Goal: Task Accomplishment & Management: Manage account settings

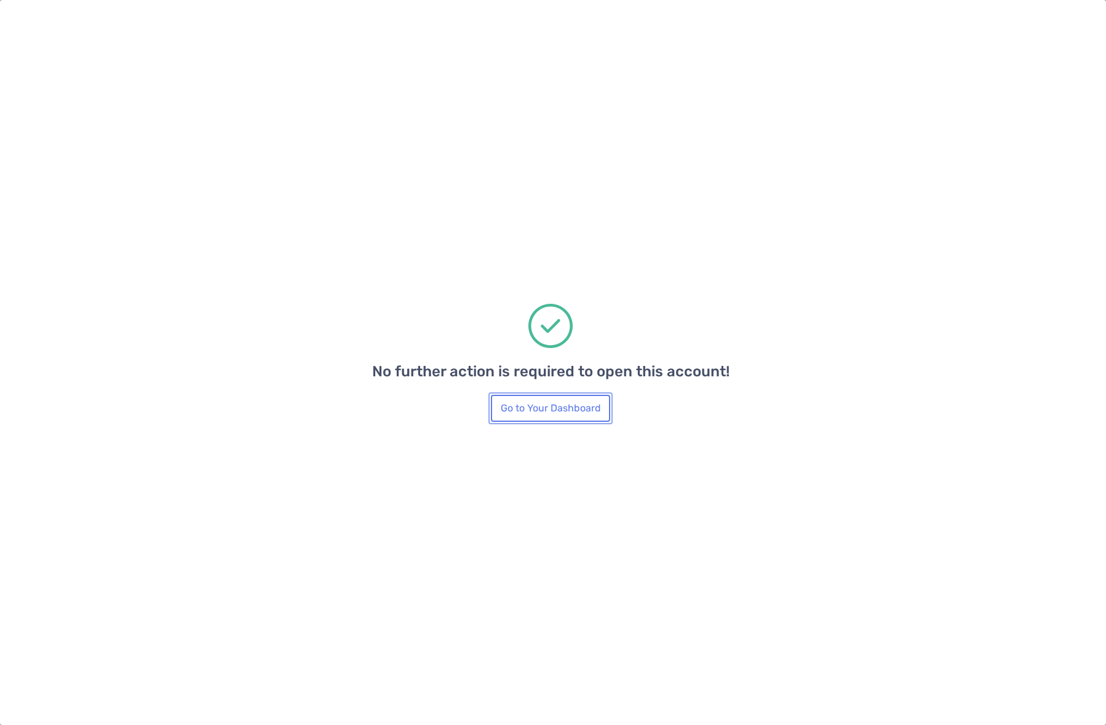
click at [571, 405] on button "Go to Your Dashboard" at bounding box center [550, 408] width 119 height 27
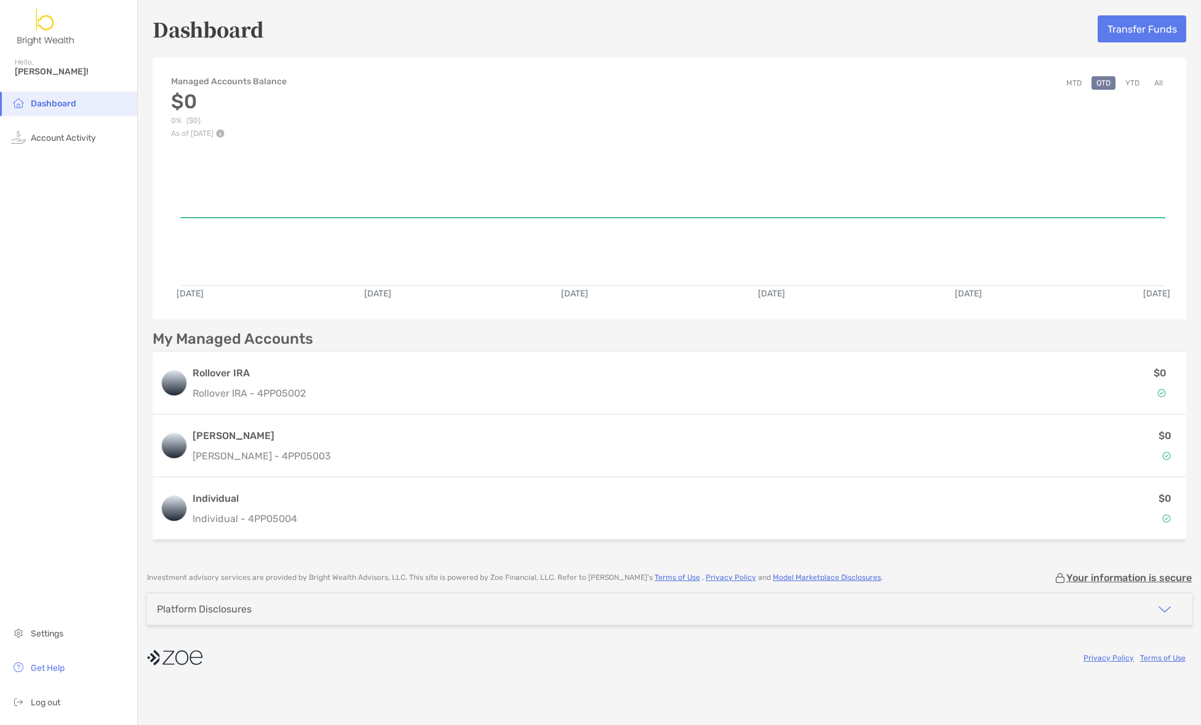
click at [395, 612] on div "Platform Disclosures" at bounding box center [669, 609] width 1044 height 31
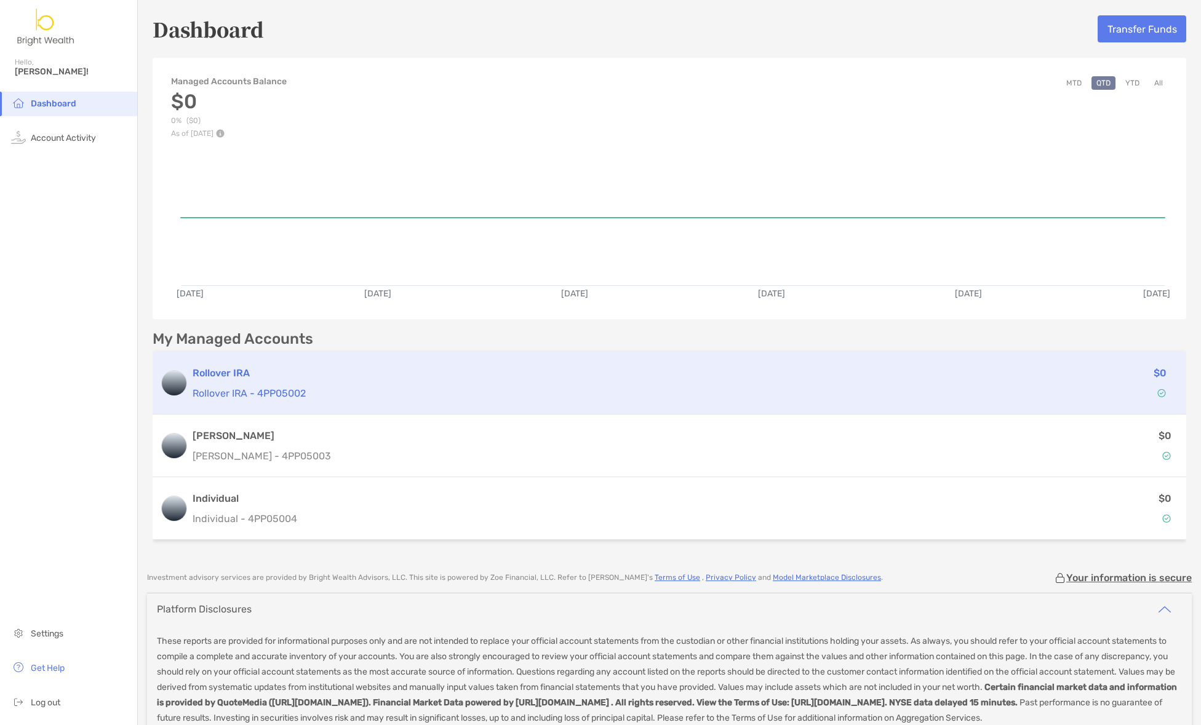
click at [541, 380] on div "Rollover IRA Rollover IRA - 4PP05002" at bounding box center [564, 383] width 742 height 35
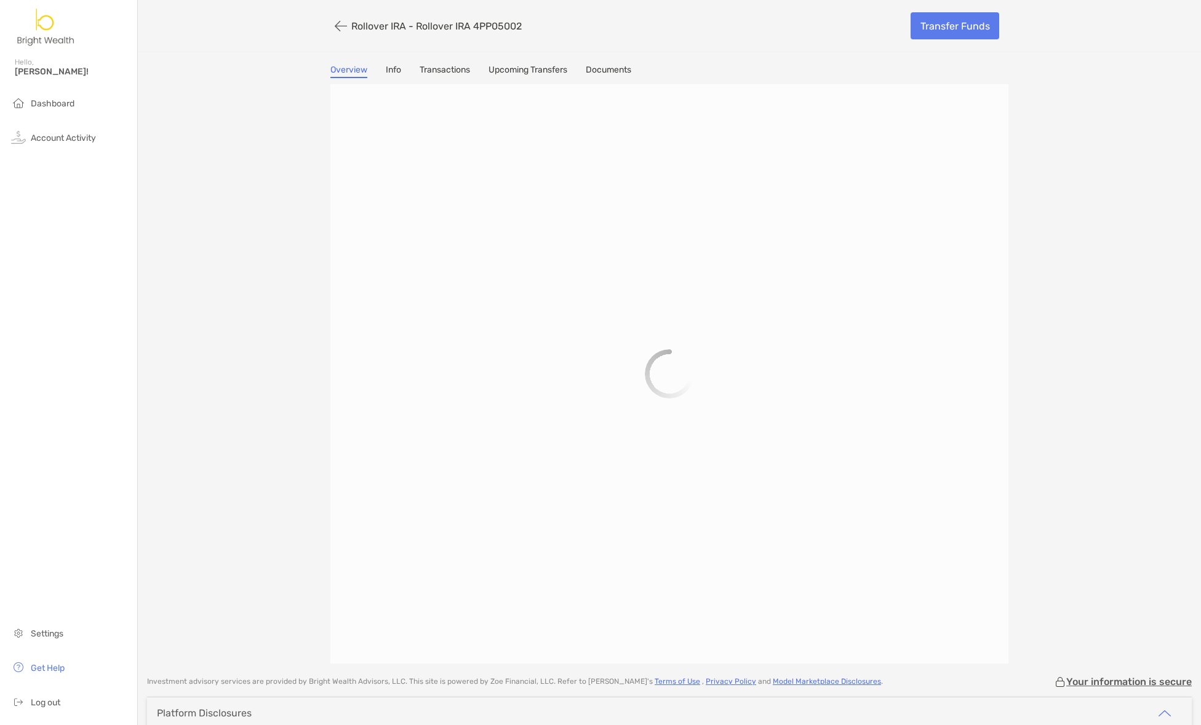
click at [420, 68] on link "Transactions" at bounding box center [445, 72] width 50 height 14
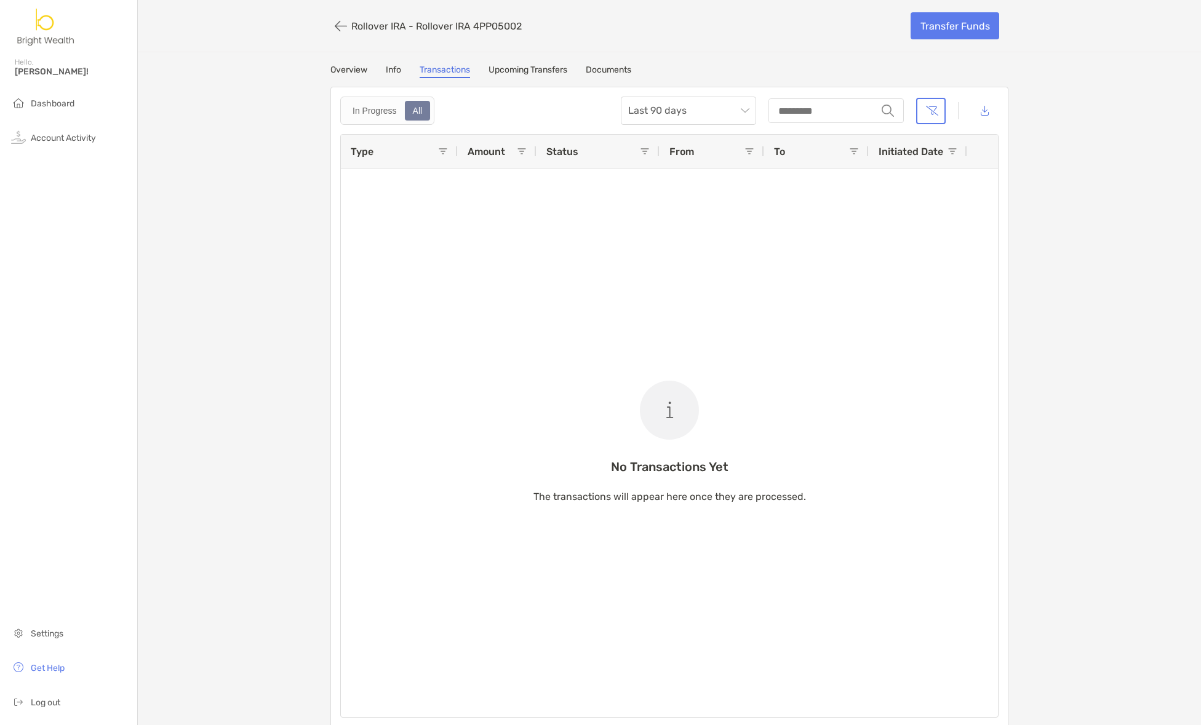
click at [528, 71] on link "Upcoming Transfers" at bounding box center [527, 72] width 79 height 14
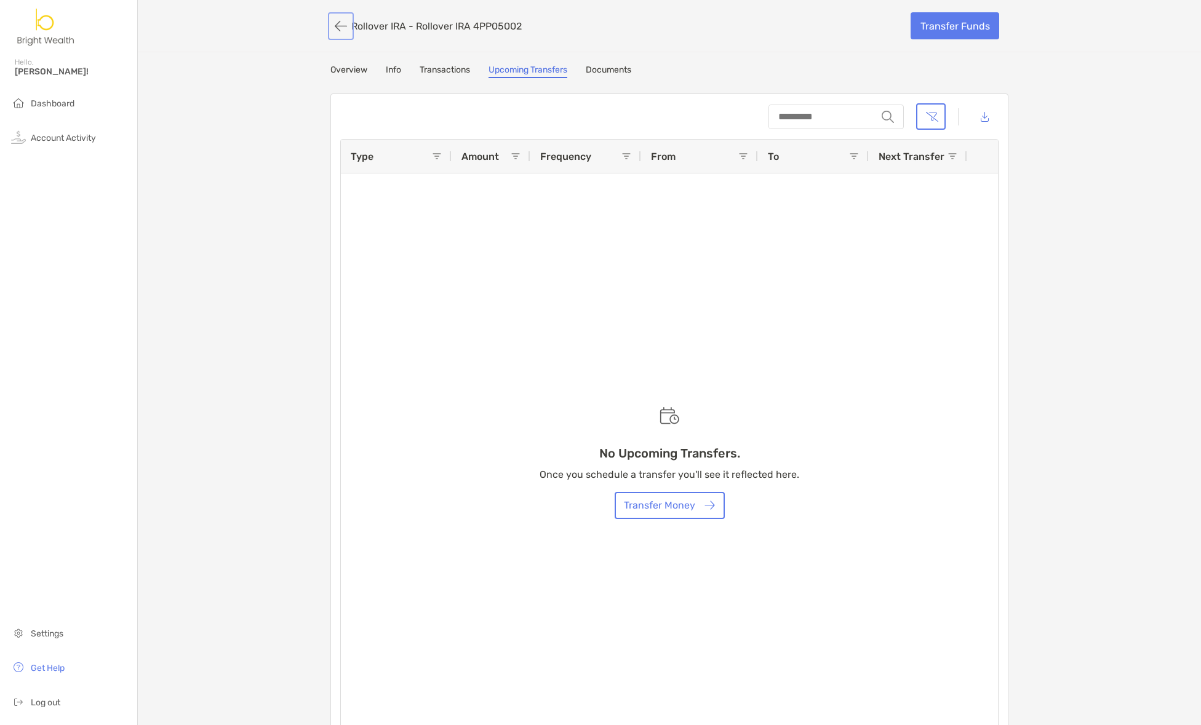
click at [330, 23] on button "button" at bounding box center [340, 26] width 21 height 23
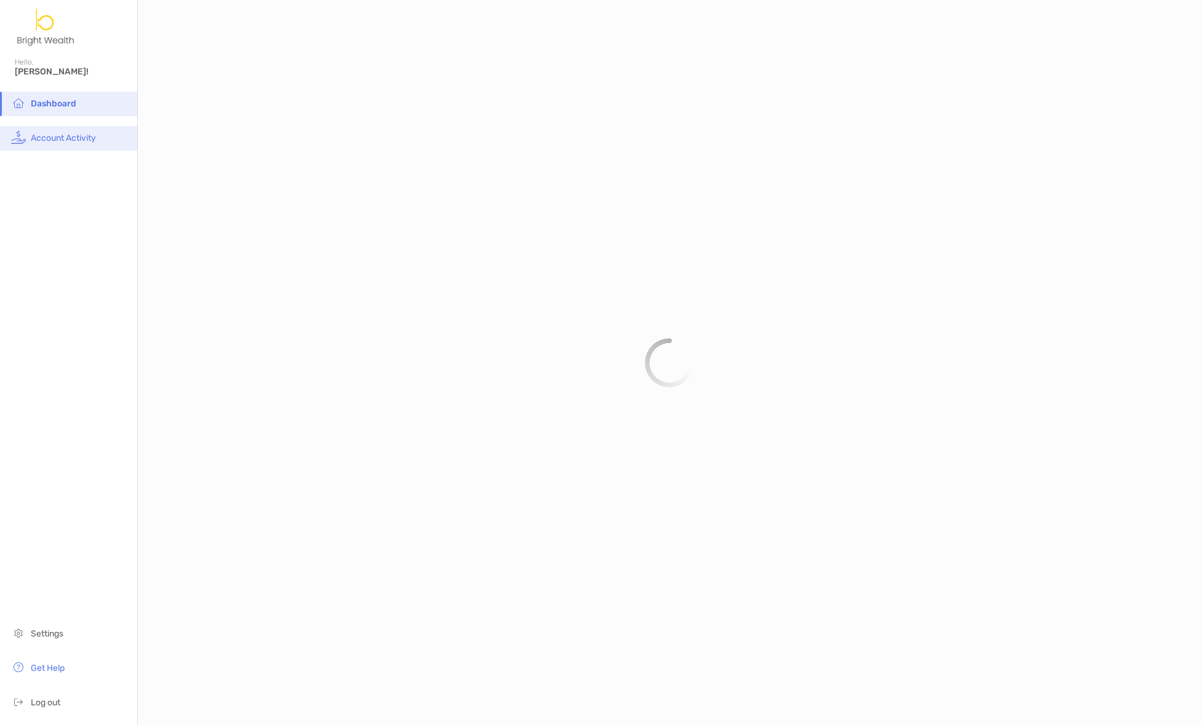
click at [76, 142] on span "Account Activity" at bounding box center [63, 138] width 65 height 10
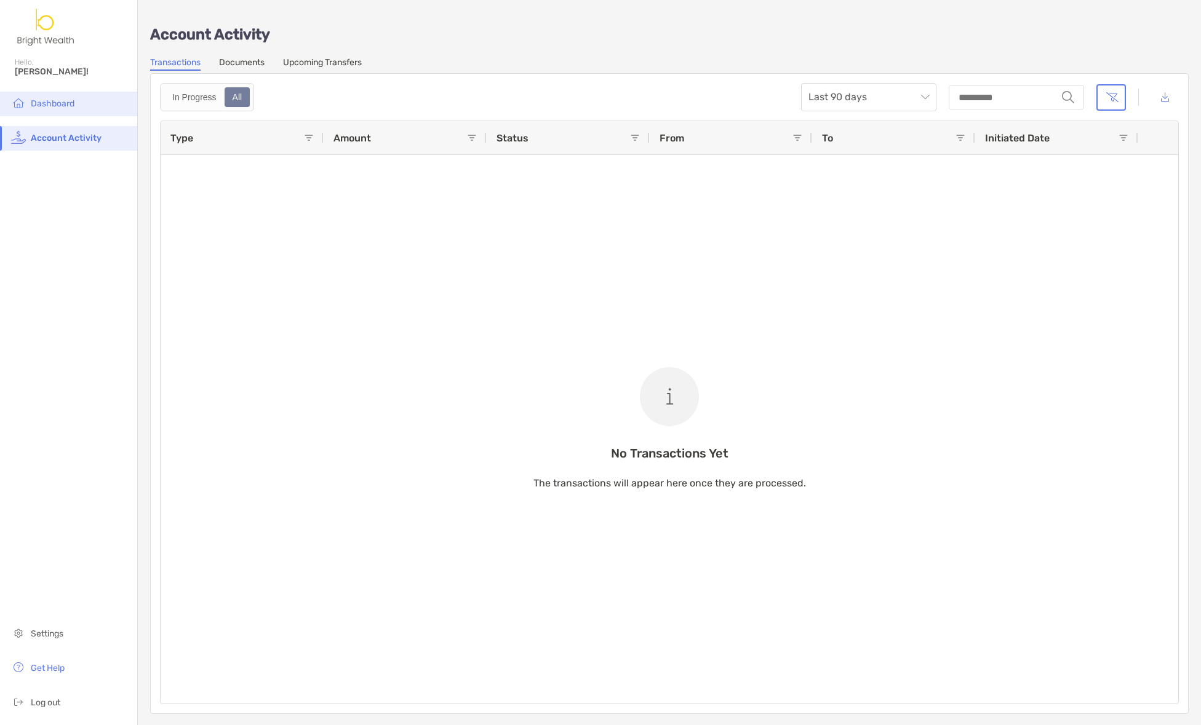
click at [68, 108] on span "Dashboard" at bounding box center [53, 103] width 44 height 10
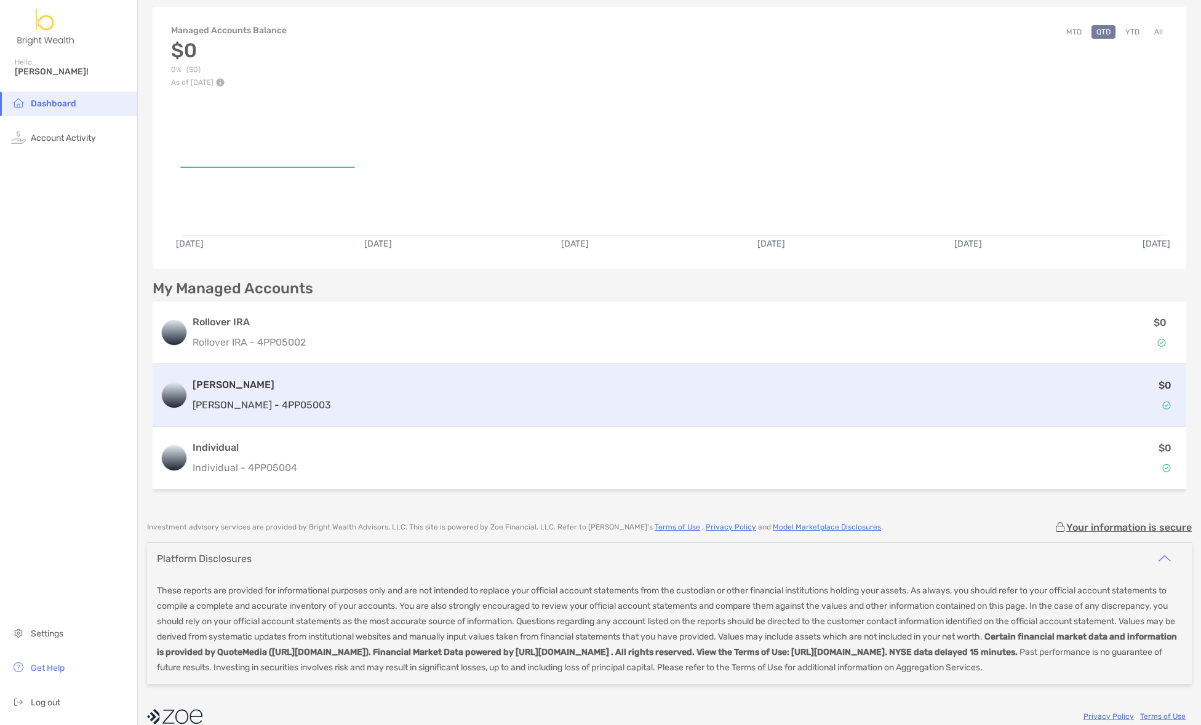
scroll to position [84, 0]
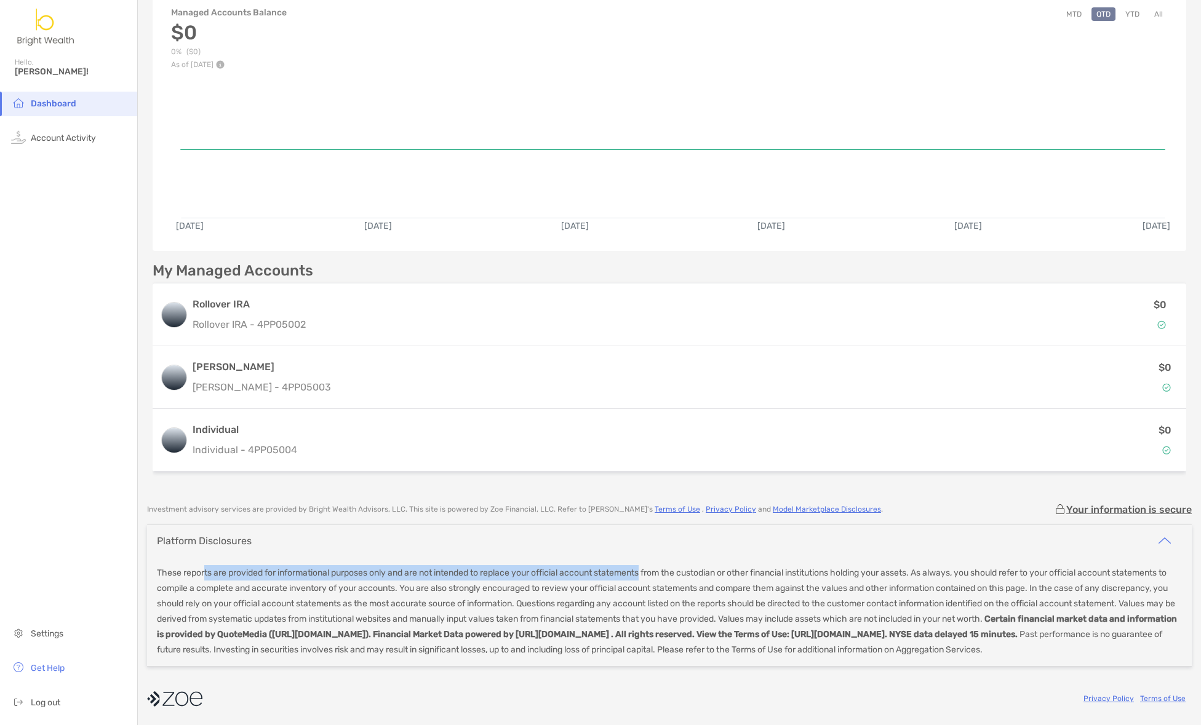
drag, startPoint x: 322, startPoint y: 554, endPoint x: 651, endPoint y: 559, distance: 328.5
click at [651, 565] on p "These reports are provided for informational purposes only and are not intended…" at bounding box center [669, 611] width 1025 height 92
click at [274, 565] on p "These reports are provided for informational purposes only and are not intended…" at bounding box center [669, 611] width 1025 height 92
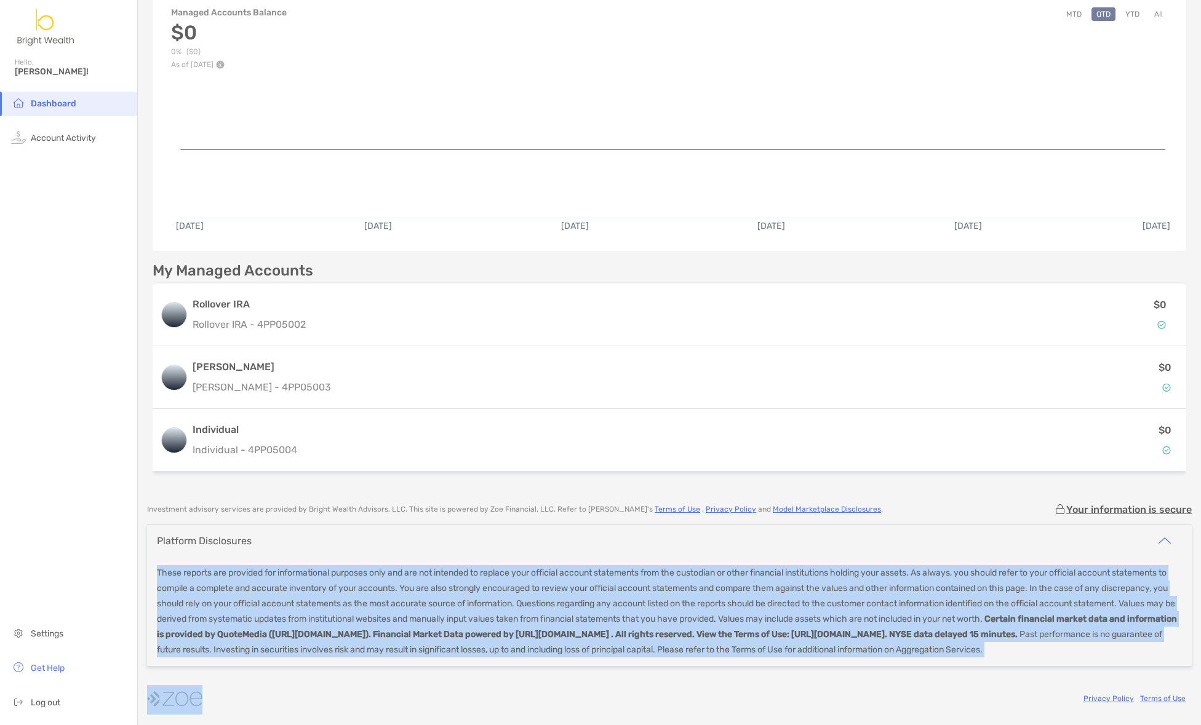
click at [274, 565] on p "These reports are provided for informational purposes only and are not intended…" at bounding box center [669, 611] width 1025 height 92
click at [488, 574] on p "These reports are provided for informational purposes only and are not intended…" at bounding box center [669, 611] width 1025 height 92
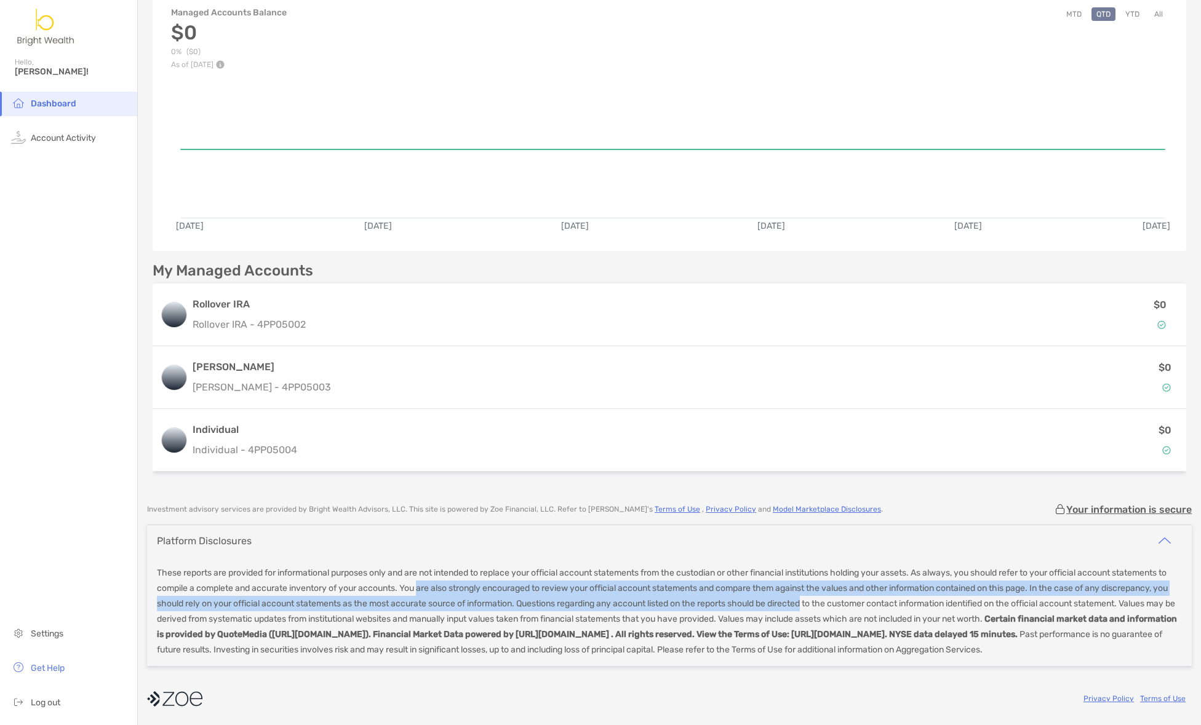
drag, startPoint x: 488, startPoint y: 574, endPoint x: 918, endPoint y: 589, distance: 430.9
click at [885, 592] on p "These reports are provided for informational purposes only and are not intended…" at bounding box center [669, 611] width 1025 height 92
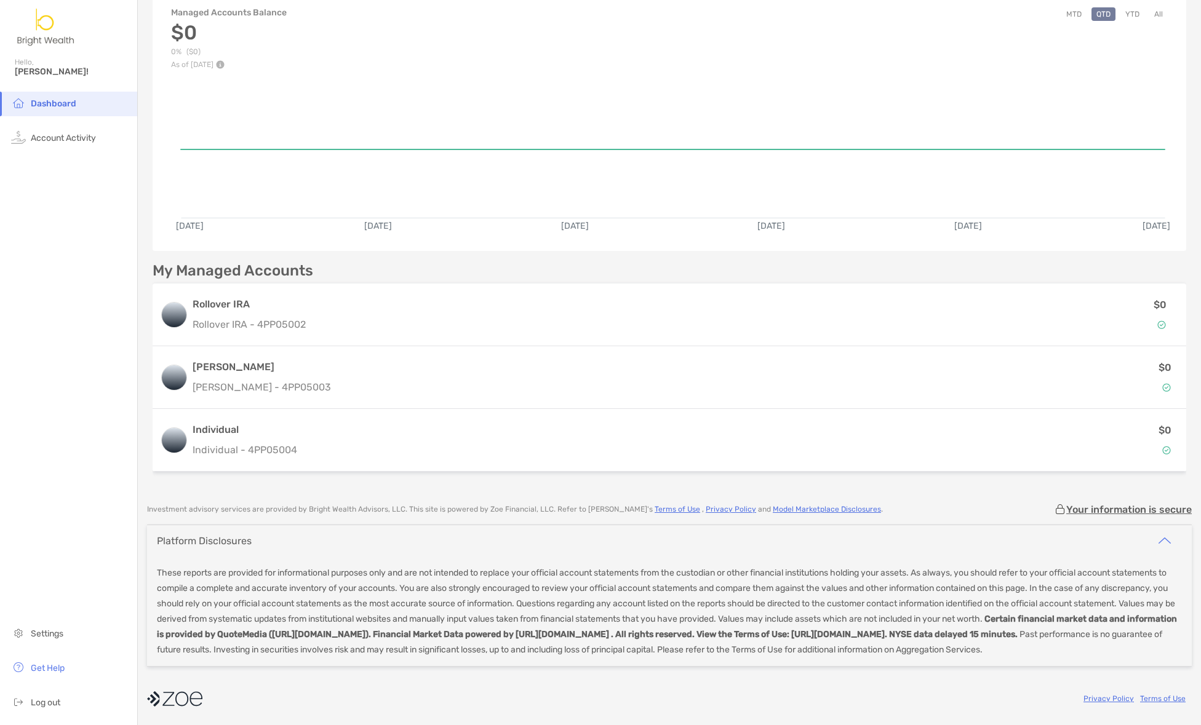
click at [941, 587] on p "These reports are provided for informational purposes only and are not intended…" at bounding box center [669, 611] width 1025 height 92
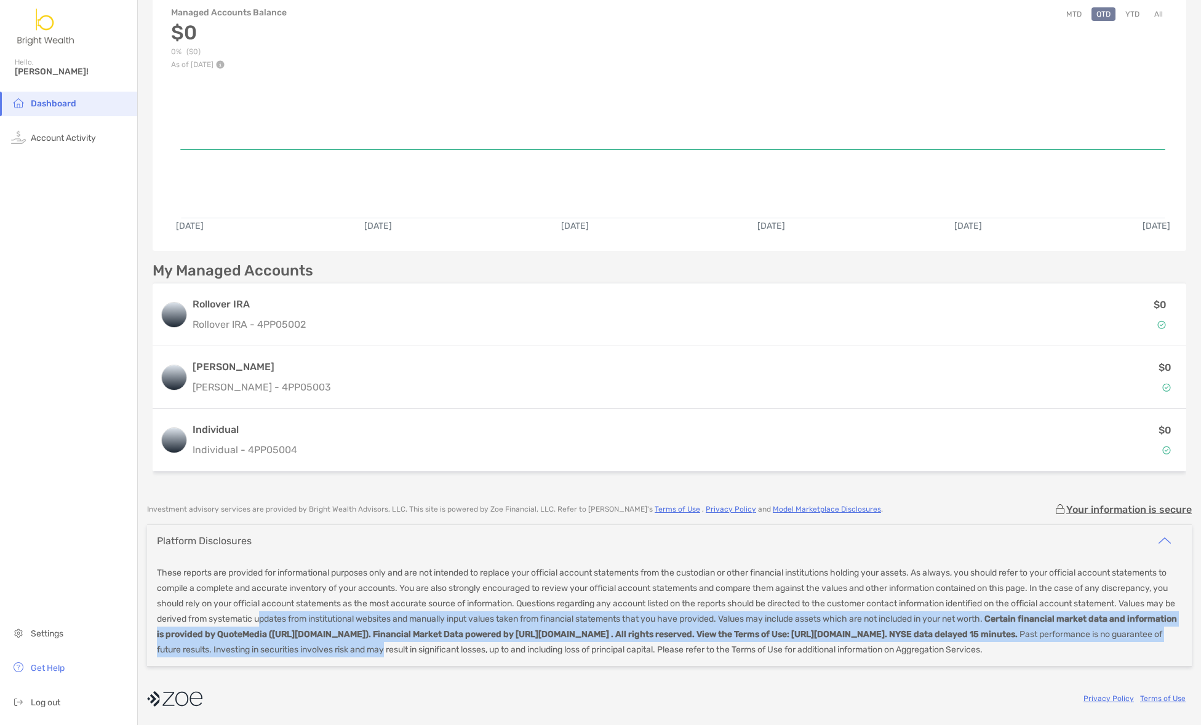
drag, startPoint x: 431, startPoint y: 600, endPoint x: 837, endPoint y: 631, distance: 406.5
click at [837, 631] on p "These reports are provided for informational purposes only and are not intended…" at bounding box center [669, 611] width 1025 height 92
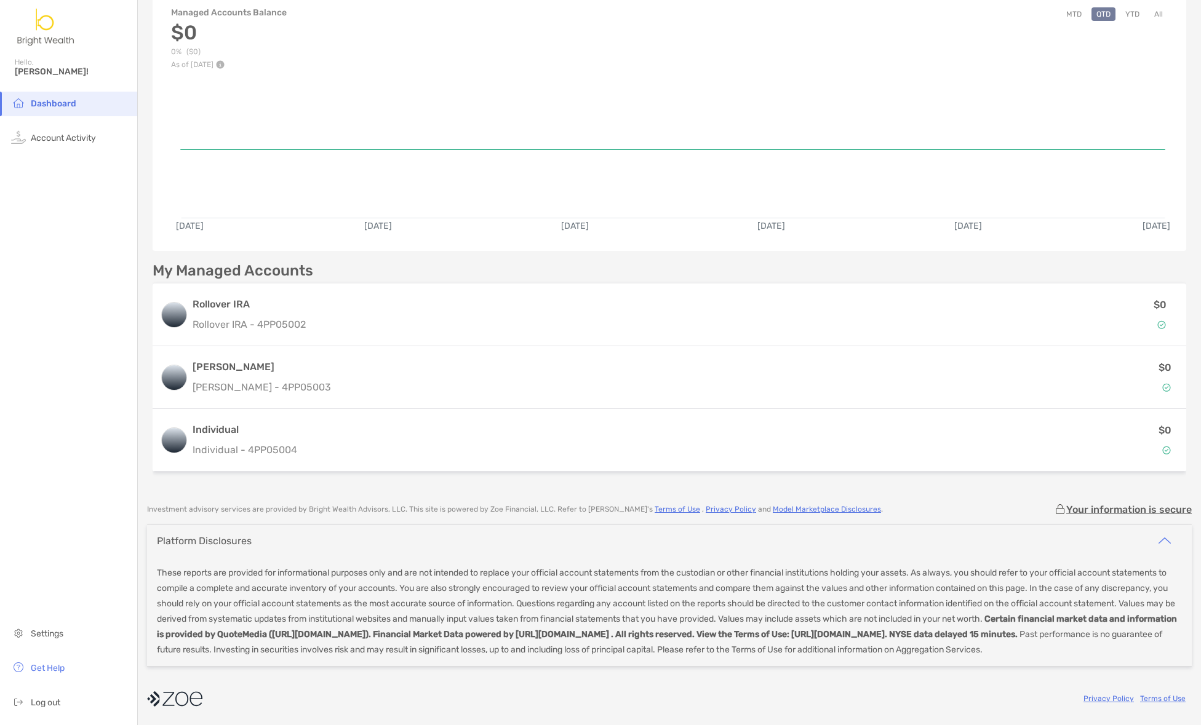
click at [925, 636] on p "These reports are provided for informational purposes only and are not intended…" at bounding box center [669, 611] width 1025 height 92
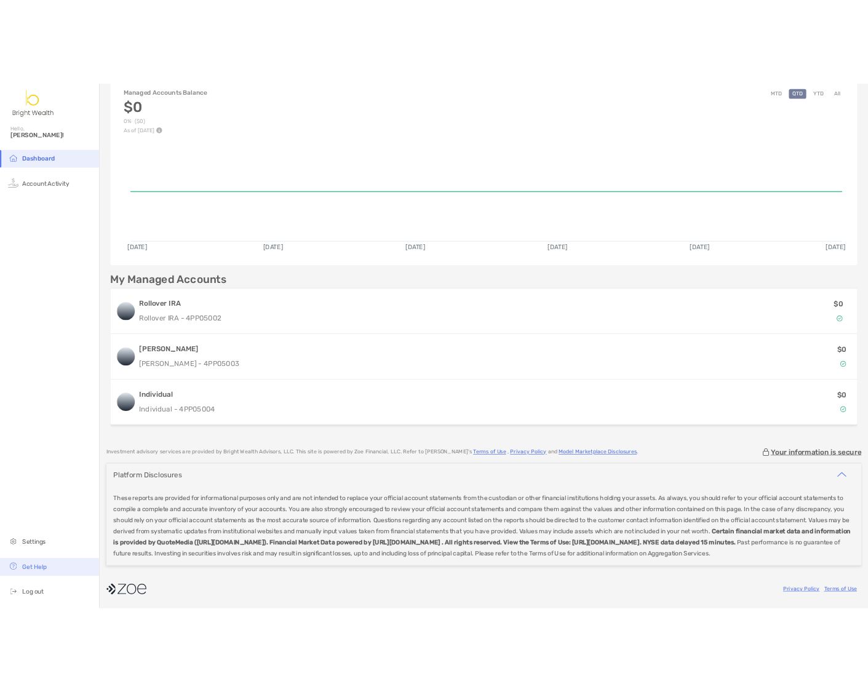
scroll to position [0, 0]
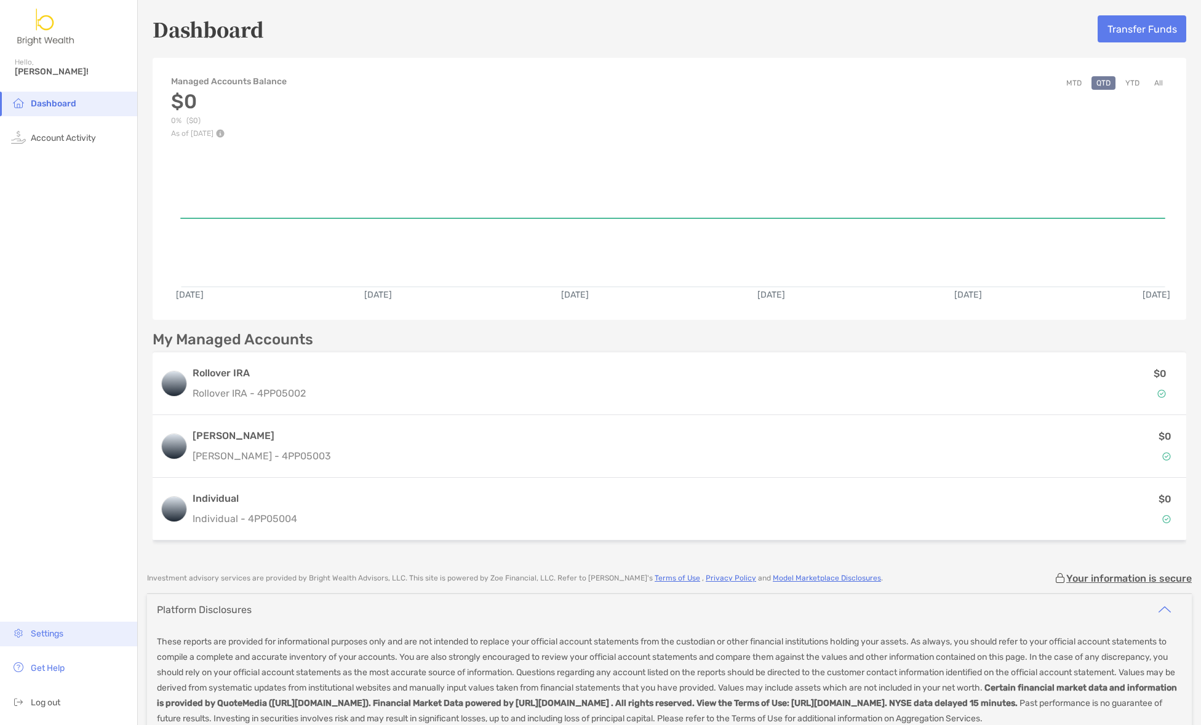
click at [77, 638] on li "Settings" at bounding box center [68, 634] width 137 height 25
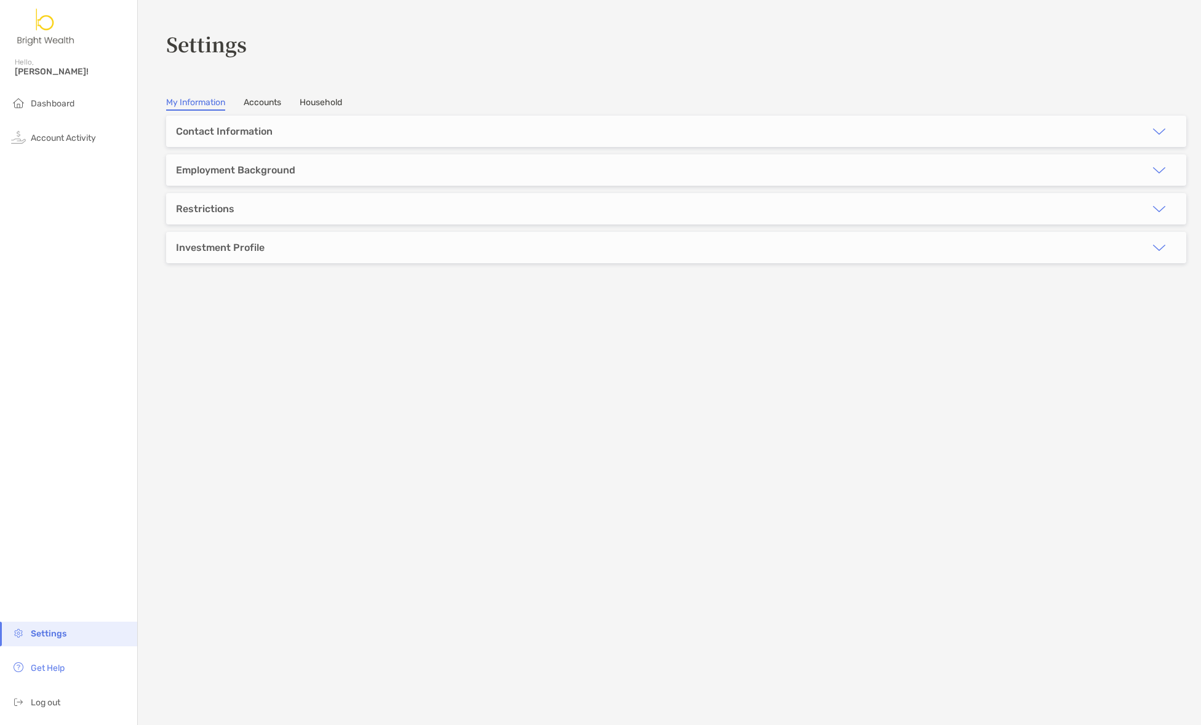
click at [261, 122] on div "Contact Information" at bounding box center [224, 131] width 116 height 31
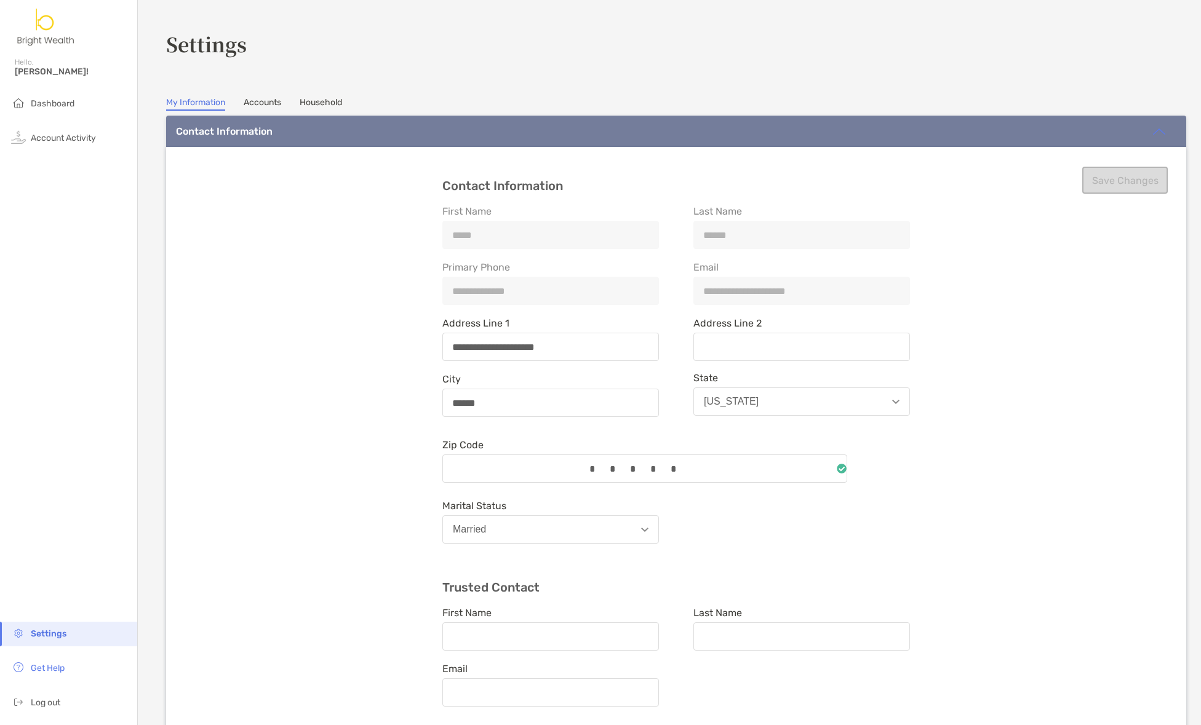
click at [261, 123] on div "Contact Information" at bounding box center [224, 131] width 116 height 31
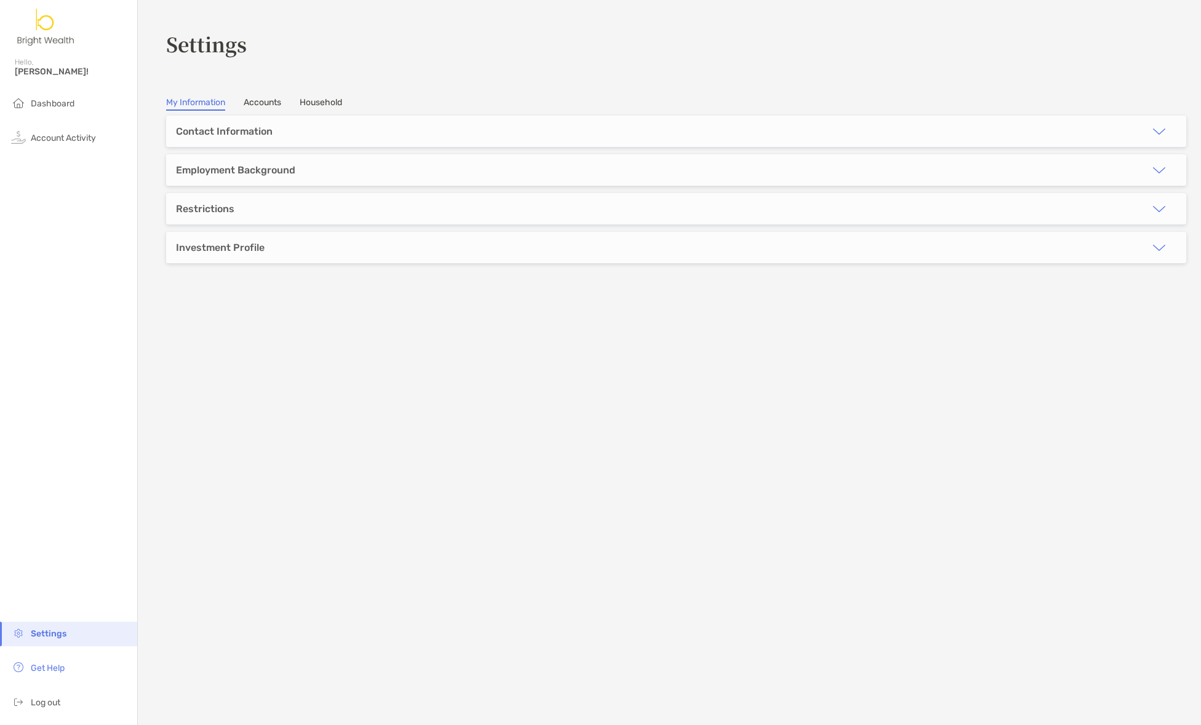
click at [316, 162] on div "Employment Background" at bounding box center [676, 169] width 1020 height 31
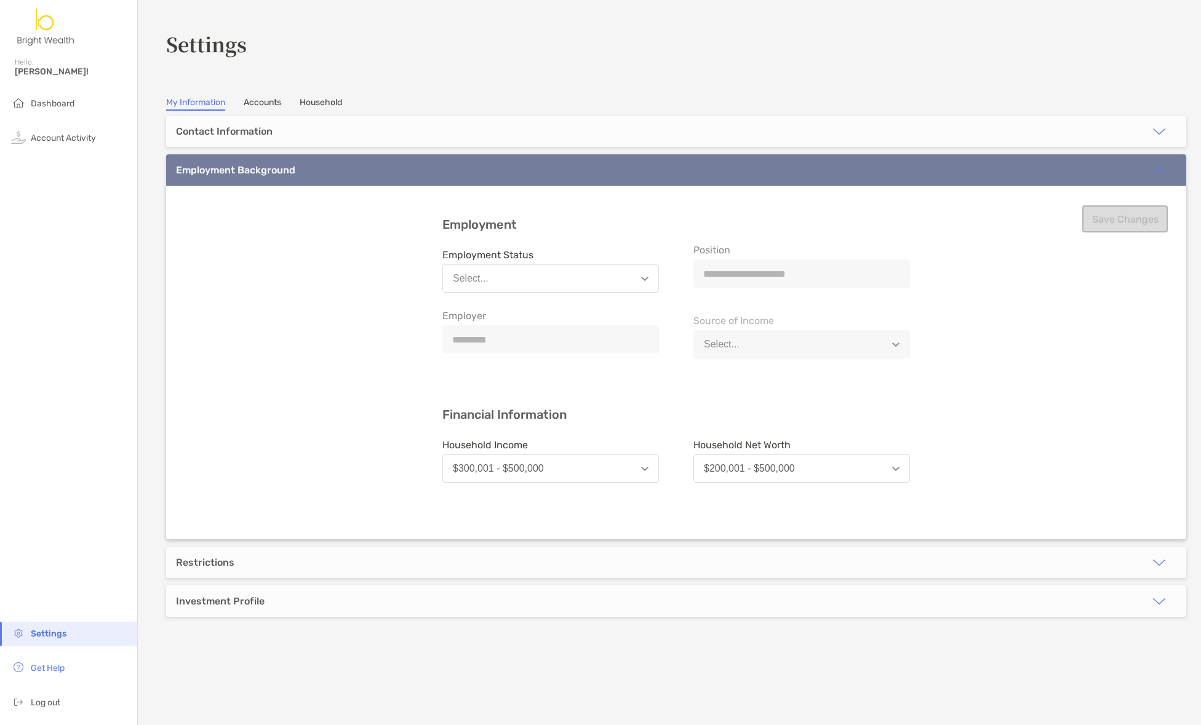
click at [316, 162] on div "Employment Background" at bounding box center [676, 169] width 1020 height 31
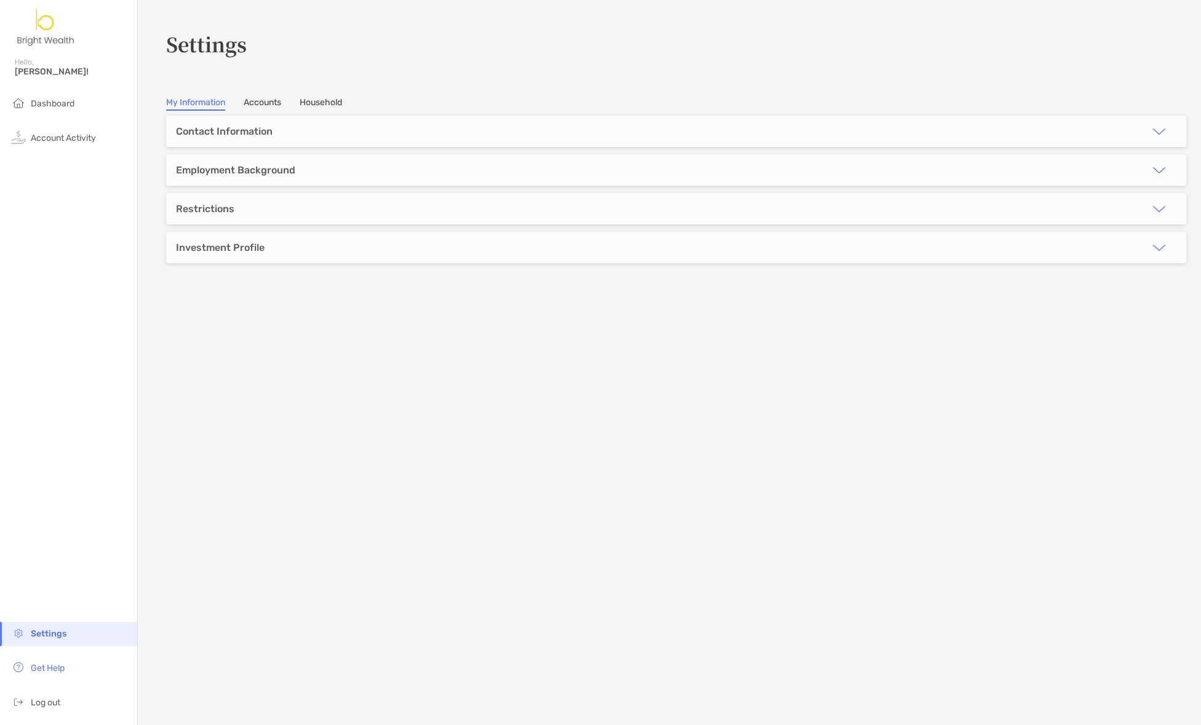
click at [274, 211] on div "Restrictions" at bounding box center [676, 208] width 1020 height 31
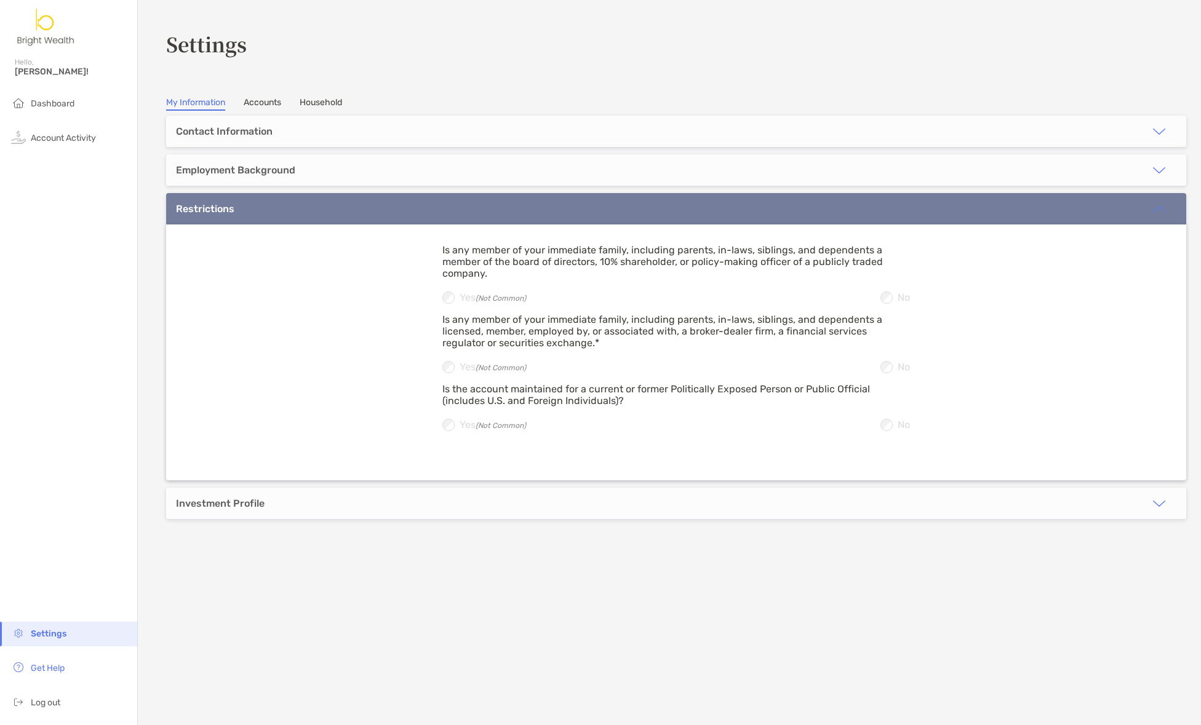
click at [274, 211] on div "Restrictions" at bounding box center [676, 208] width 1020 height 31
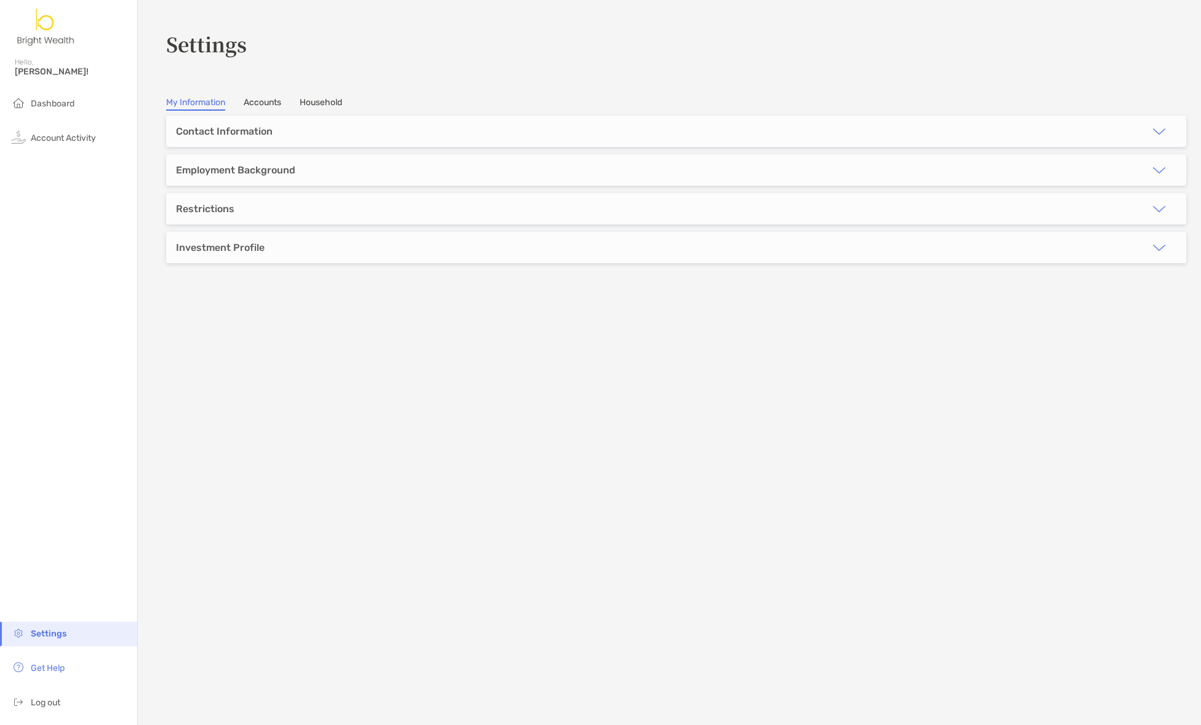
click at [237, 247] on div "Investment Profile" at bounding box center [220, 248] width 89 height 12
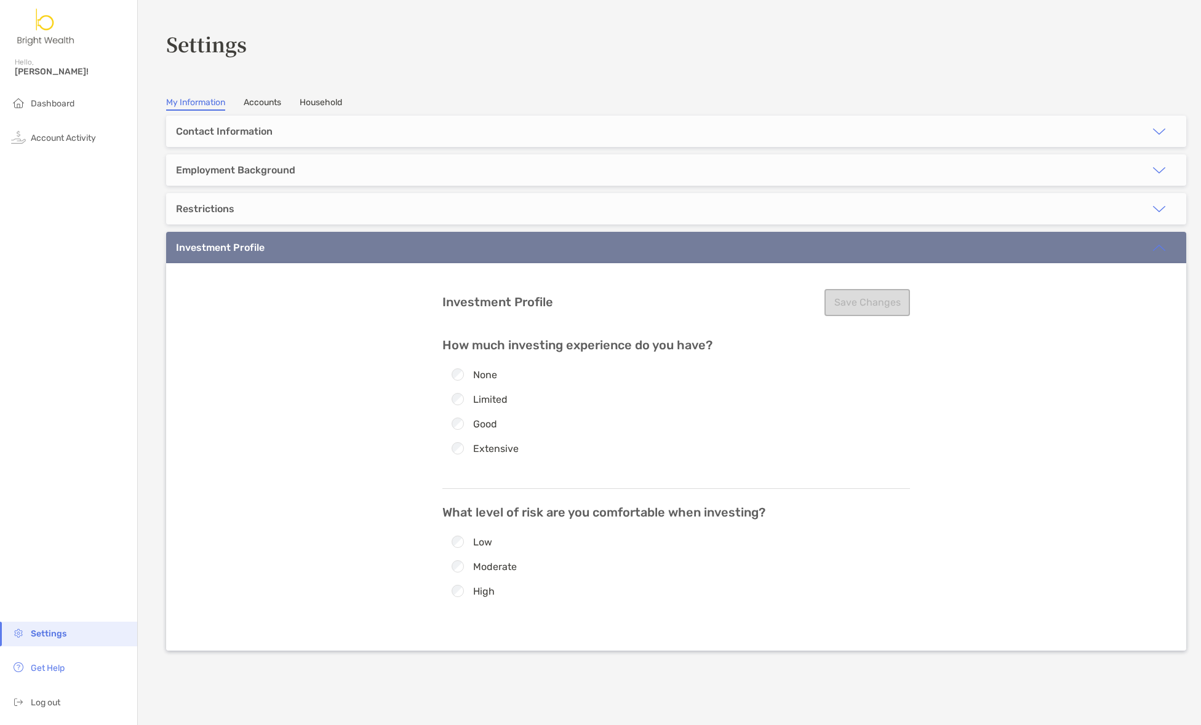
click at [237, 247] on div "Investment Profile" at bounding box center [220, 248] width 89 height 12
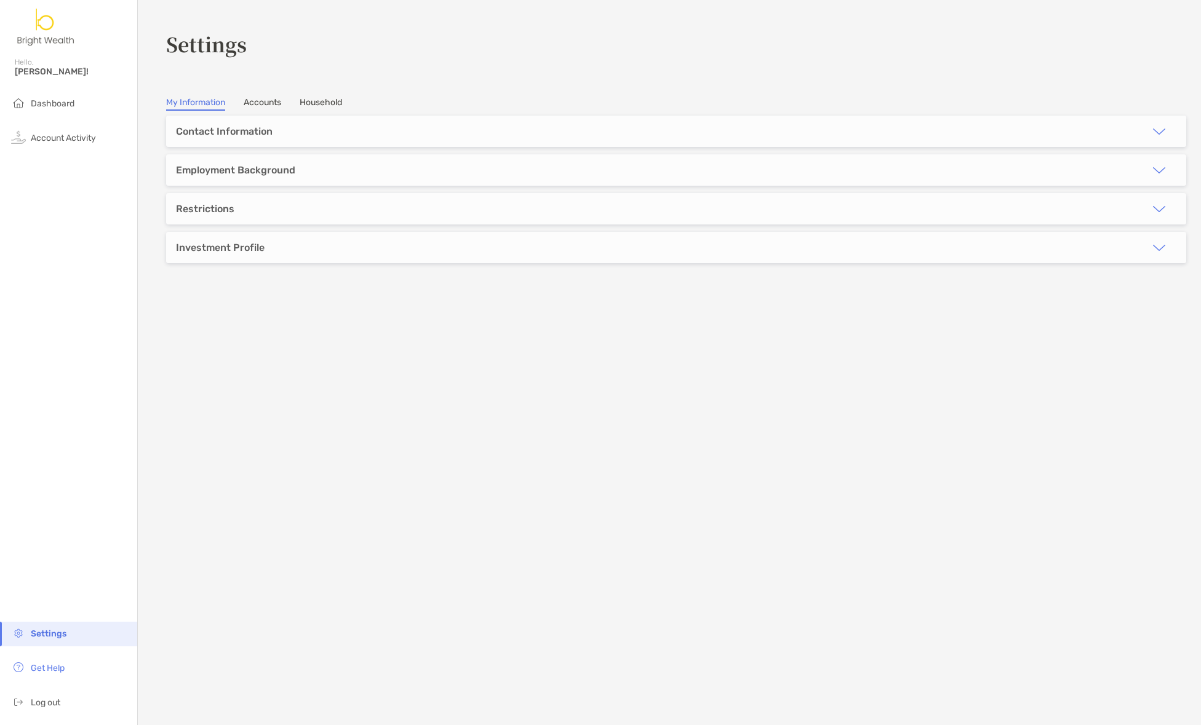
click at [52, 26] on img at bounding box center [46, 27] width 63 height 44
click at [70, 111] on li "Dashboard" at bounding box center [68, 104] width 137 height 25
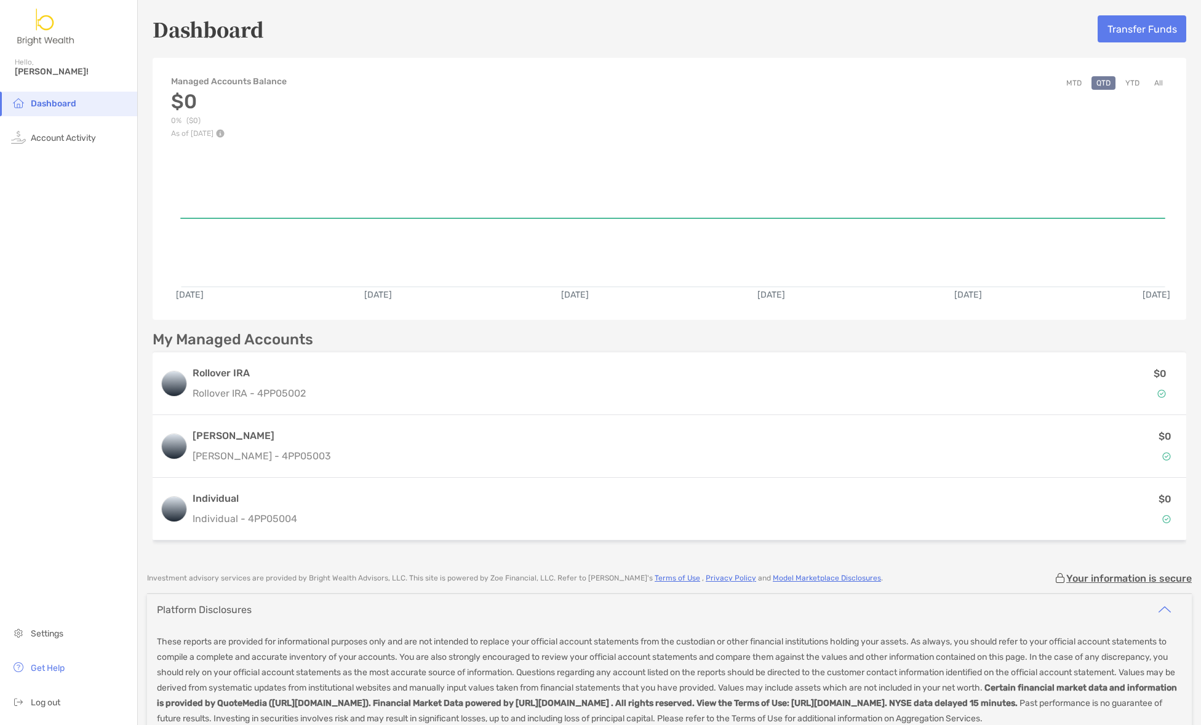
click at [93, 153] on ul "Dashboard Account Activity" at bounding box center [68, 126] width 137 height 69
click at [93, 136] on span "Account Activity" at bounding box center [63, 138] width 65 height 10
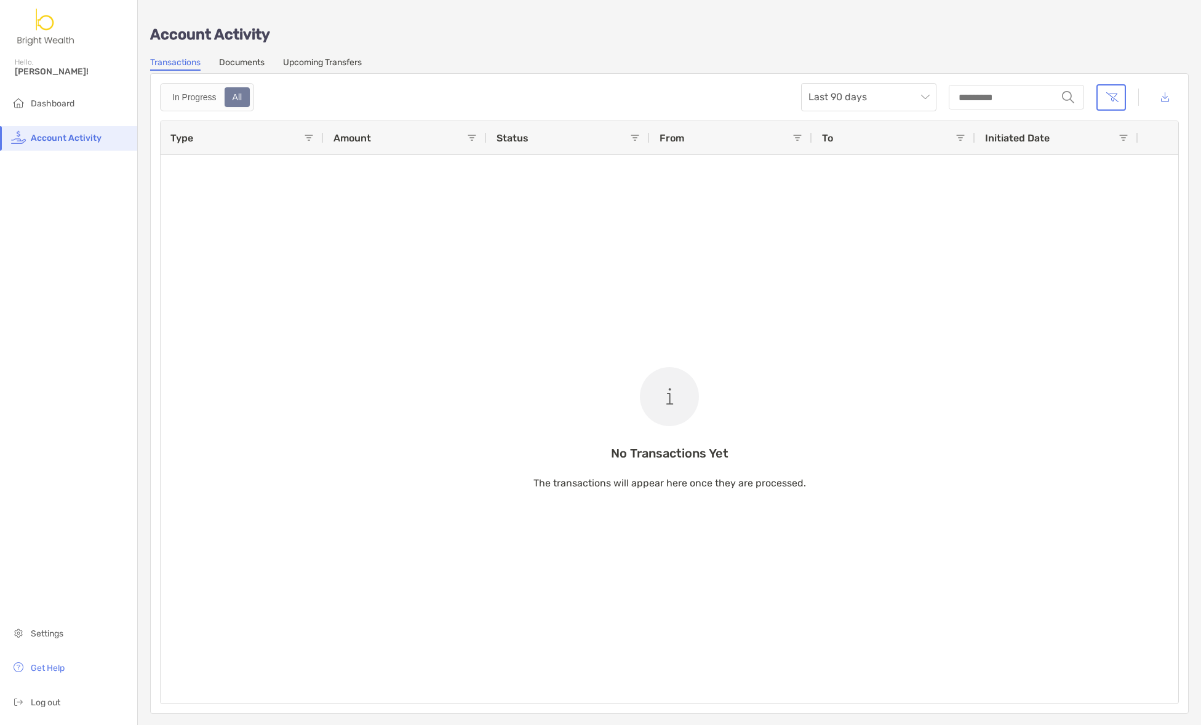
click at [55, 1] on div "Account Activity" at bounding box center [68, 28] width 137 height 57
click at [49, 14] on img at bounding box center [46, 27] width 63 height 44
